Goal: Share content

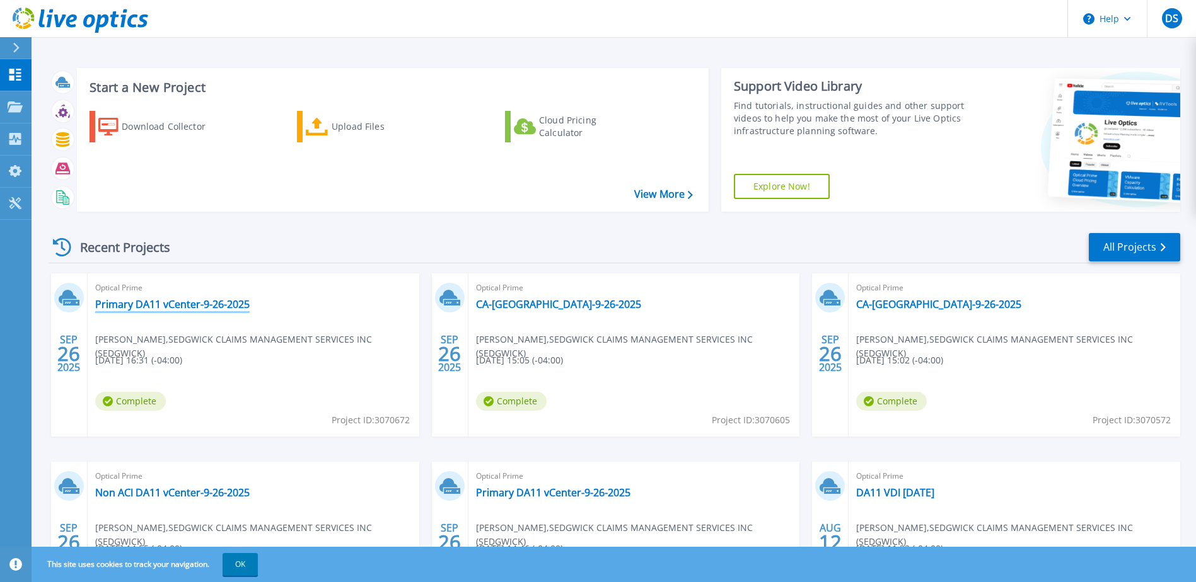
click at [240, 306] on link "Primary DA11 vCenter-9-26-2025" at bounding box center [172, 304] width 154 height 13
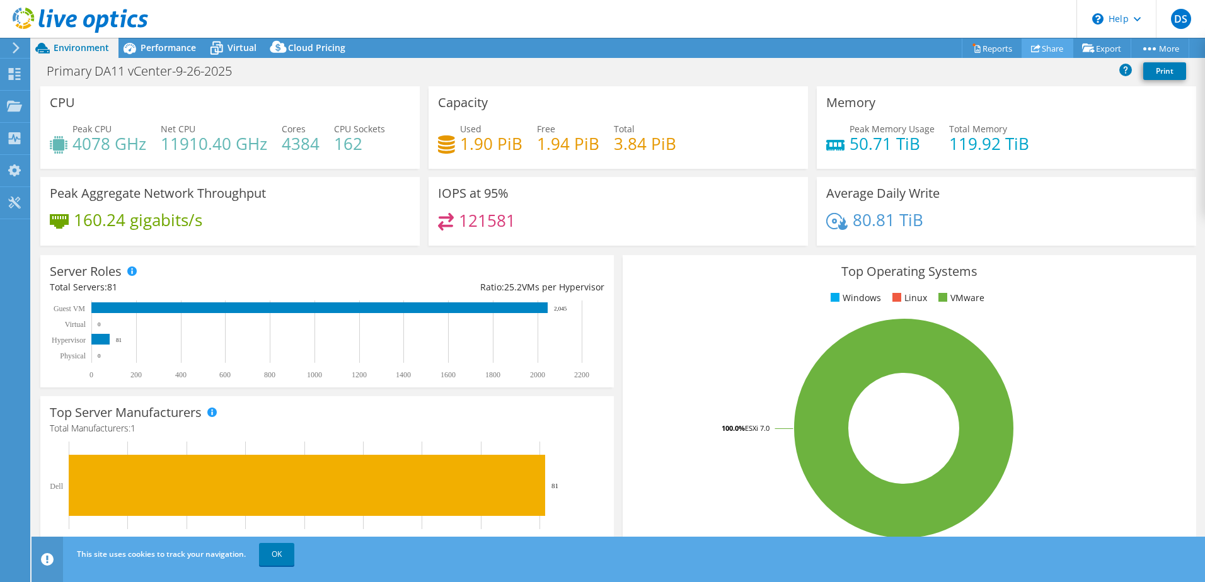
click at [1043, 47] on link "Share" at bounding box center [1048, 48] width 52 height 20
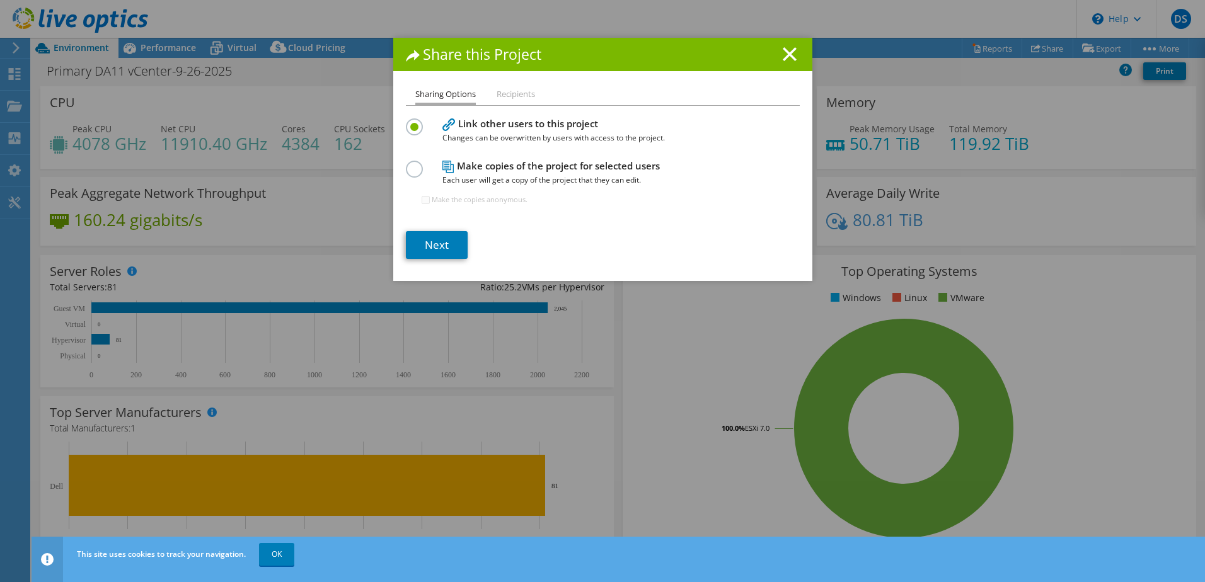
click at [513, 94] on li "Recipients" at bounding box center [516, 95] width 38 height 16
click at [513, 95] on li "Recipients" at bounding box center [516, 95] width 38 height 16
click at [787, 55] on icon at bounding box center [790, 54] width 14 height 14
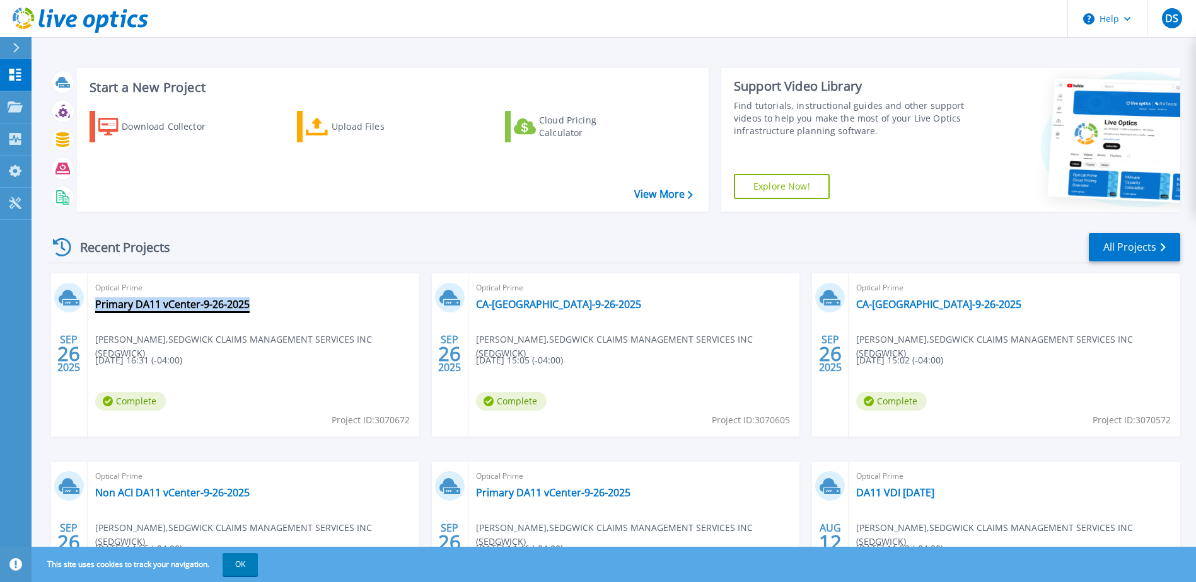
drag, startPoint x: 253, startPoint y: 301, endPoint x: 95, endPoint y: 301, distance: 157.6
click at [95, 301] on div "Optical Prime Primary DA11 vCenter-9-26-2025 [PERSON_NAME] , [PERSON_NAME] CLAI…" at bounding box center [254, 355] width 332 height 163
copy link "Primary DA11 vCenter-9-26-2025"
